Goal: Find contact information: Find contact information

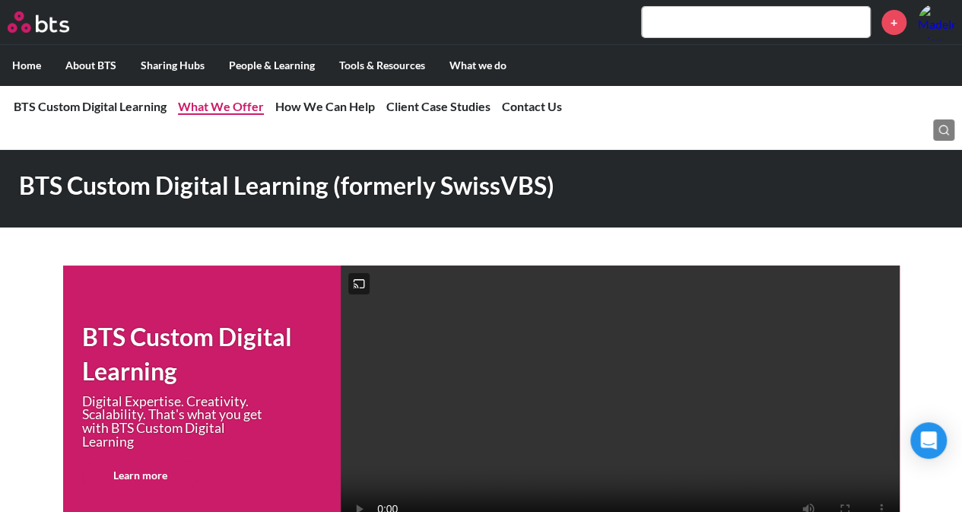
click at [237, 104] on link "What We Offer" at bounding box center [221, 106] width 86 height 14
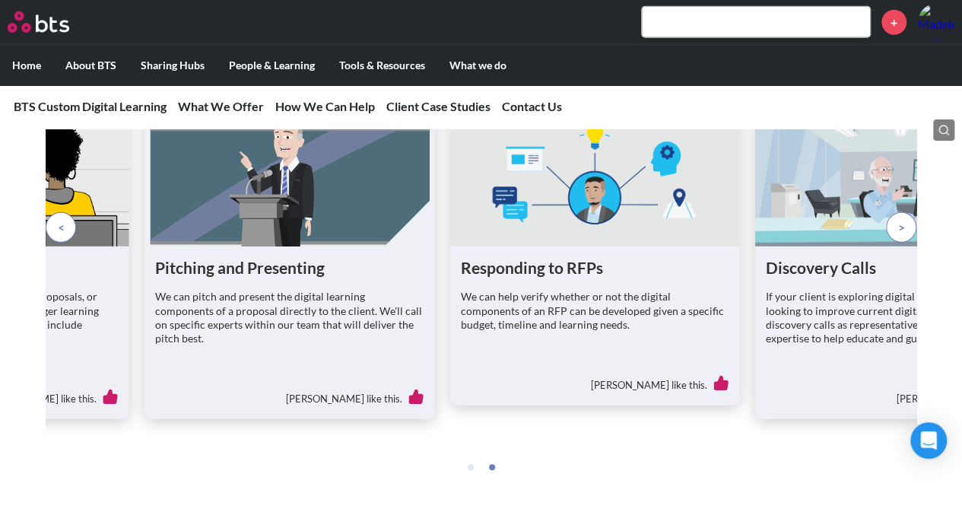
scroll to position [2054, 0]
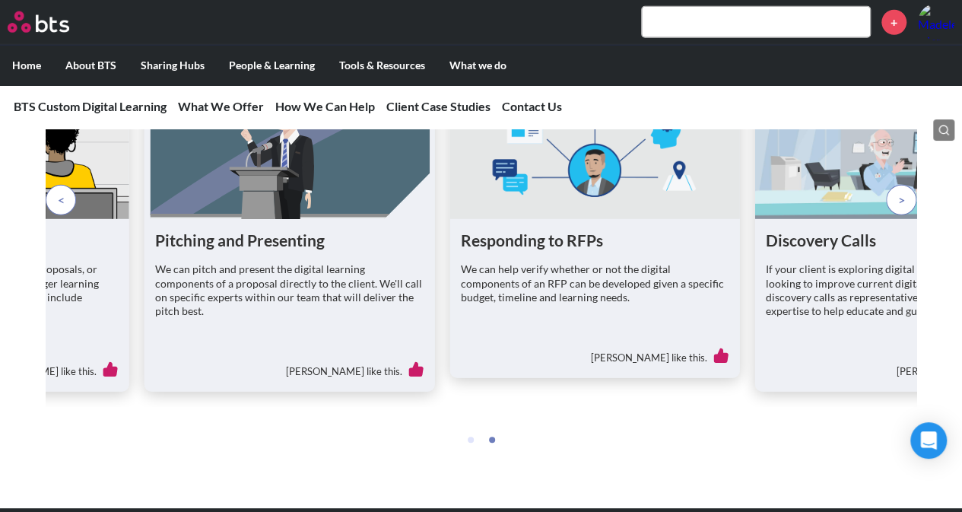
click at [904, 208] on span at bounding box center [901, 200] width 7 height 17
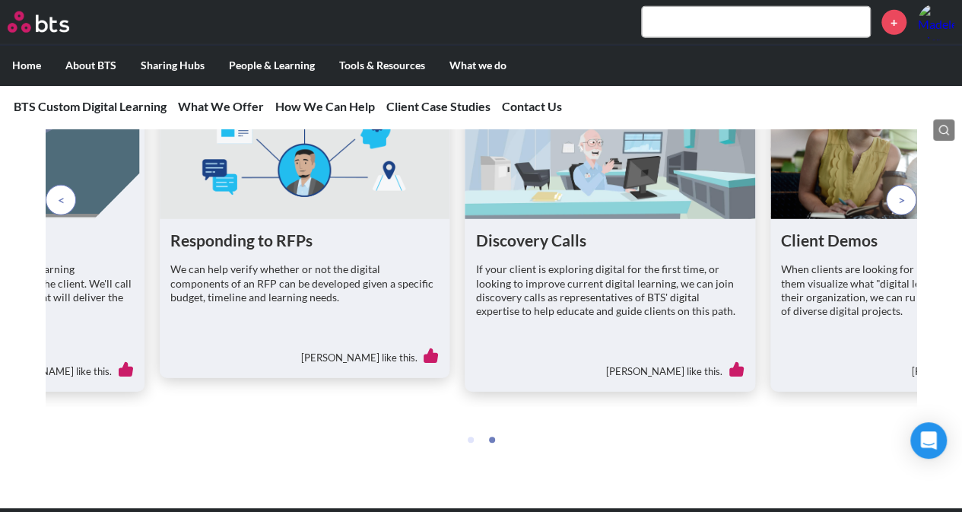
click at [903, 208] on span at bounding box center [901, 200] width 7 height 17
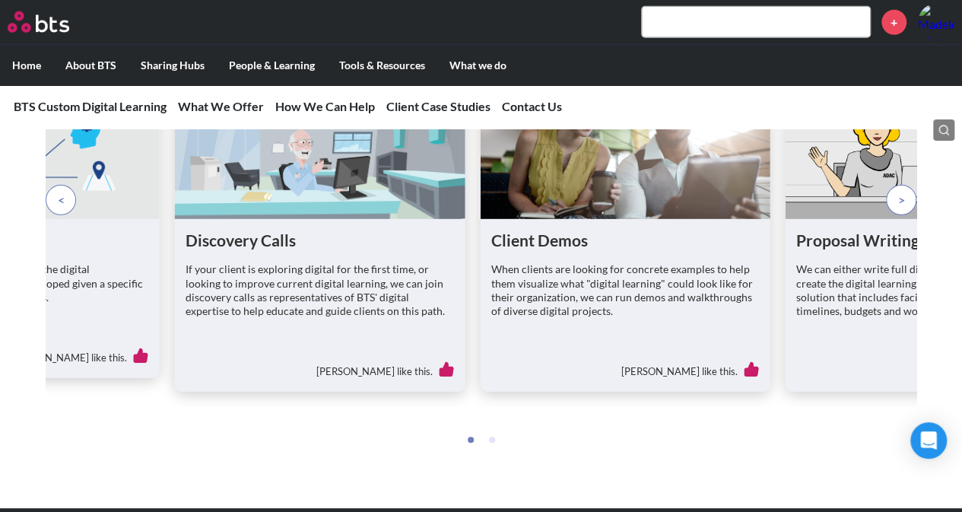
click at [903, 208] on span at bounding box center [901, 200] width 7 height 17
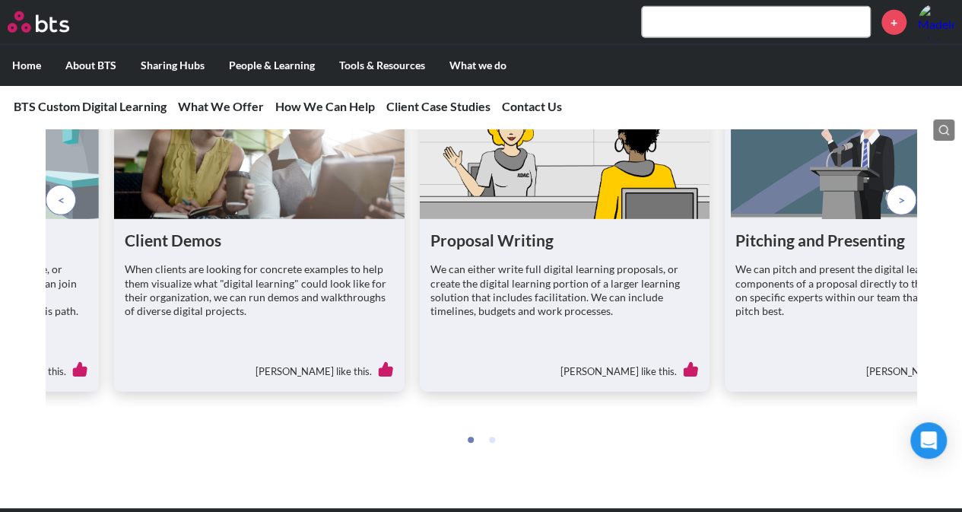
click at [903, 208] on span at bounding box center [901, 200] width 7 height 17
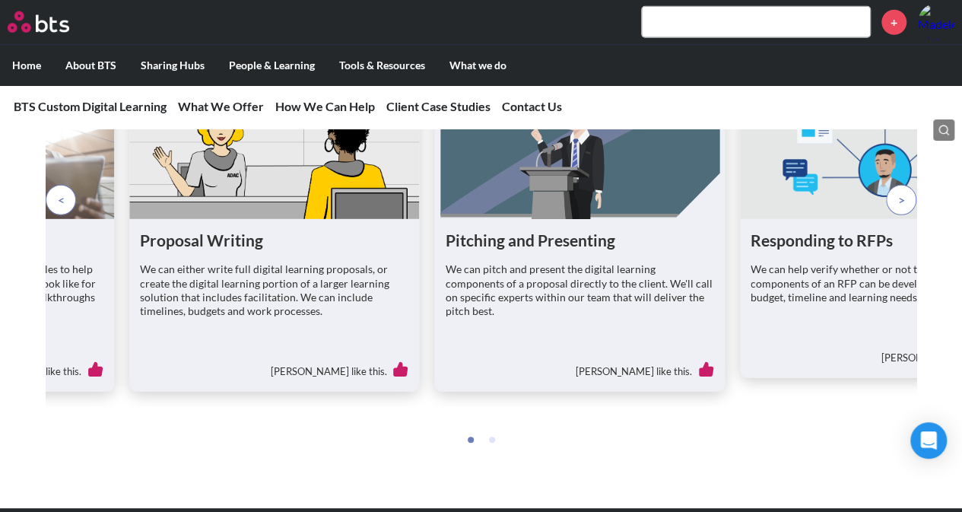
click at [903, 208] on span at bounding box center [901, 200] width 7 height 17
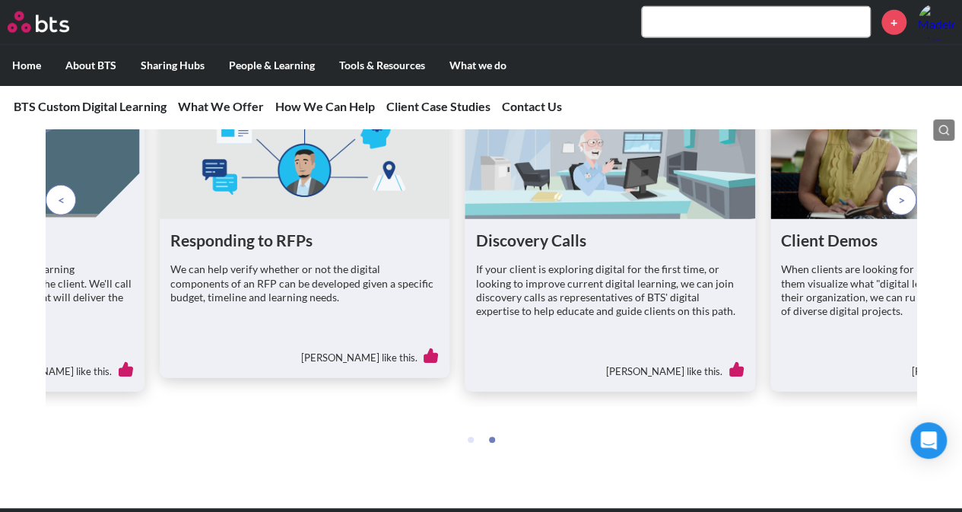
click at [896, 215] on p at bounding box center [901, 200] width 30 height 30
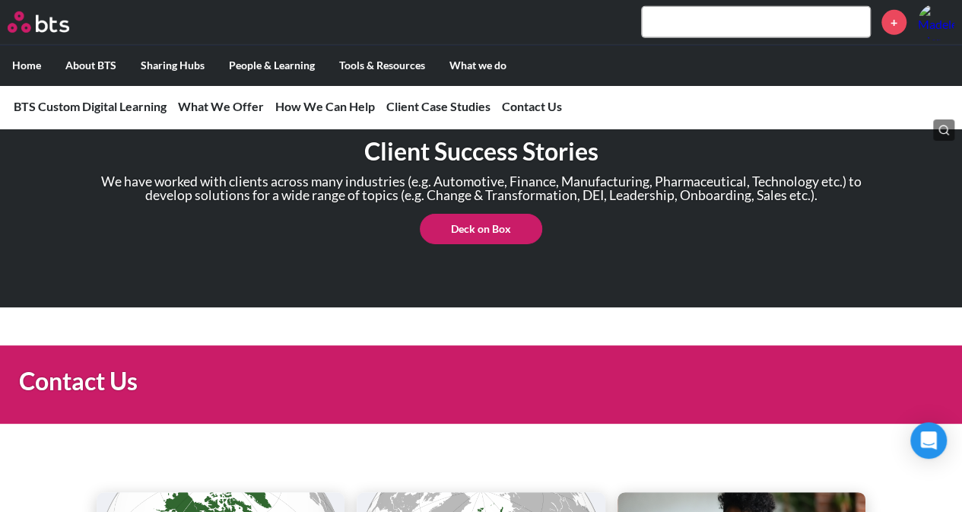
scroll to position [2852, 0]
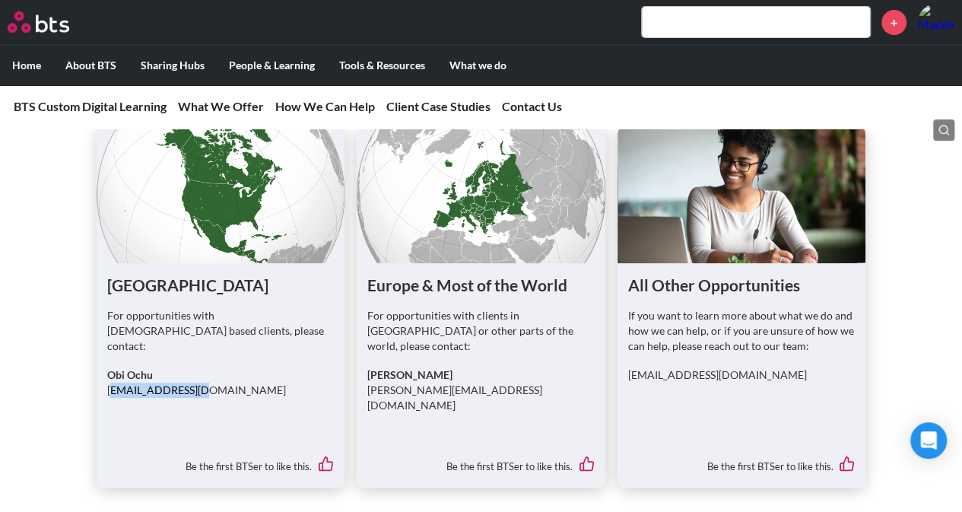
drag, startPoint x: 108, startPoint y: 406, endPoint x: 207, endPoint y: 418, distance: 99.5
click at [207, 411] on div "For opportunities with [DEMOGRAPHIC_DATA] based clients, please contact: Obi Oc…" at bounding box center [220, 359] width 227 height 103
copy p "[EMAIL_ADDRESS][DOMAIN_NAME]"
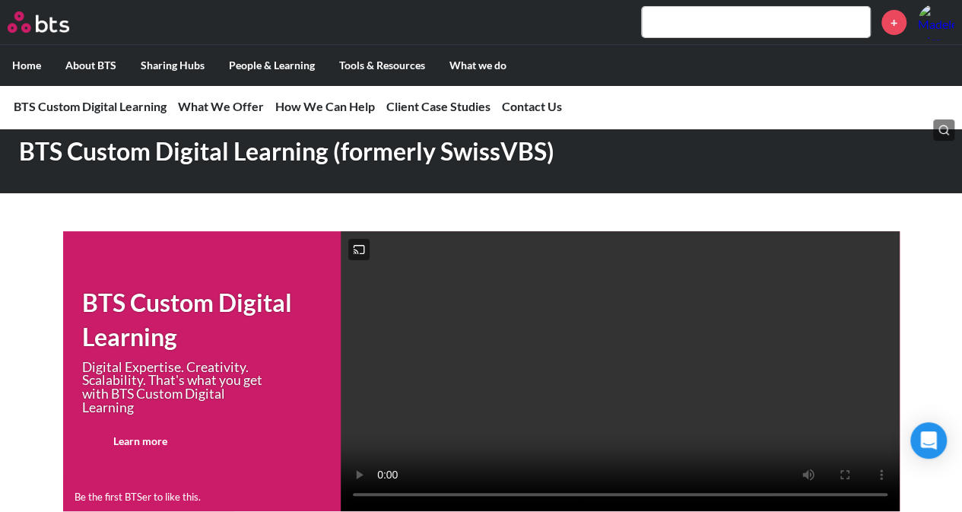
scroll to position [0, 0]
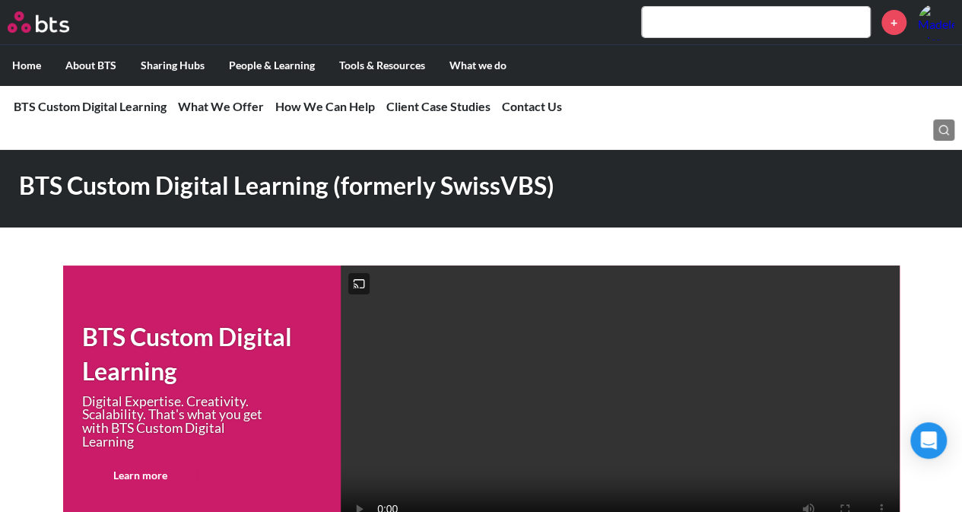
click at [35, 290] on div "BTS Custom Digital Learning Digital Expertise. Creativity. Scalability. That's …" at bounding box center [481, 405] width 962 height 280
click at [679, 84] on ul "Home About BTS Who we are How we work: Policies, Toolkits and Guidance Internal…" at bounding box center [481, 65] width 962 height 40
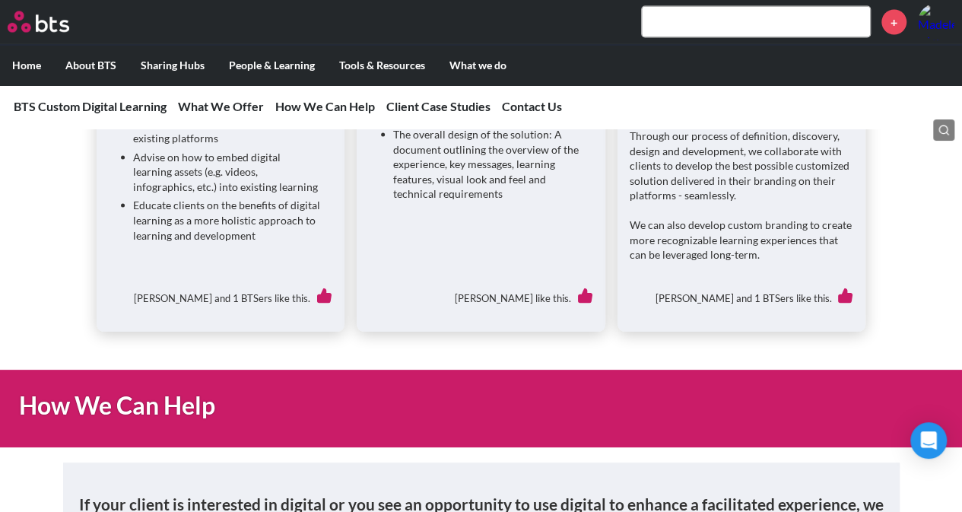
scroll to position [1365, 0]
